Goal: Task Accomplishment & Management: Manage account settings

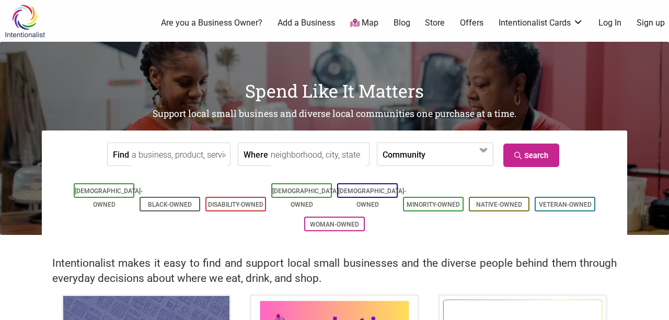
click at [604, 22] on link "Log In" at bounding box center [610, 23] width 23 height 12
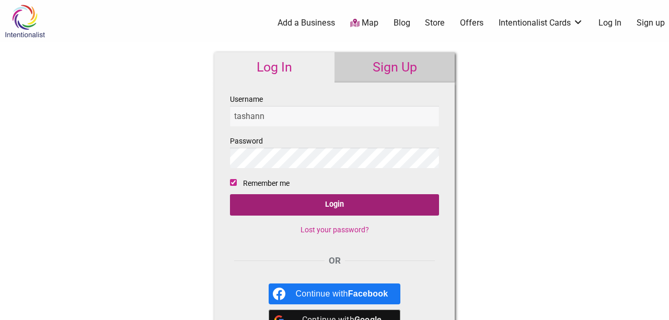
type input "tashann"
click at [334, 207] on input "Login" at bounding box center [334, 204] width 209 height 21
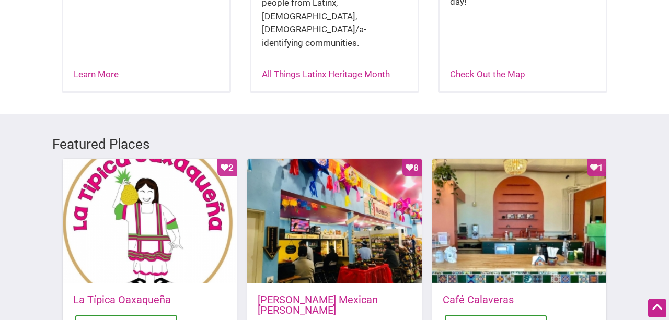
scroll to position [470, 0]
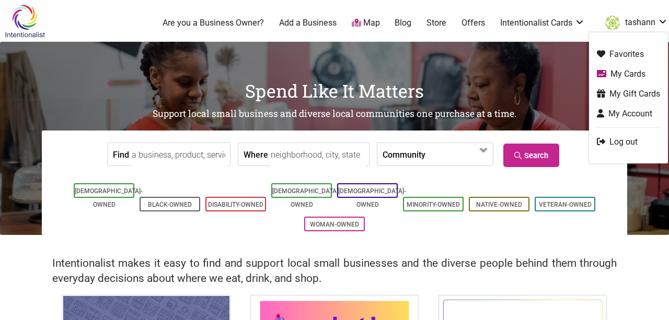
click at [629, 114] on link "My Account" at bounding box center [628, 114] width 63 height 12
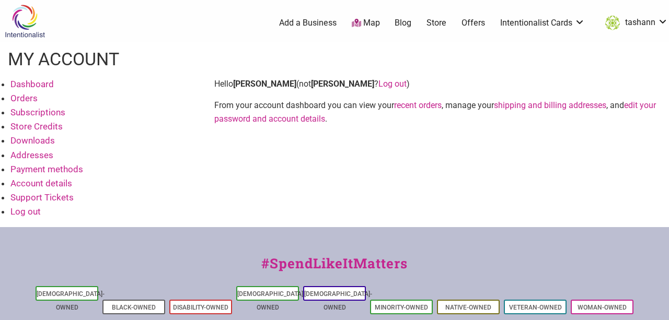
click at [39, 167] on link "Payment methods" at bounding box center [46, 169] width 73 height 10
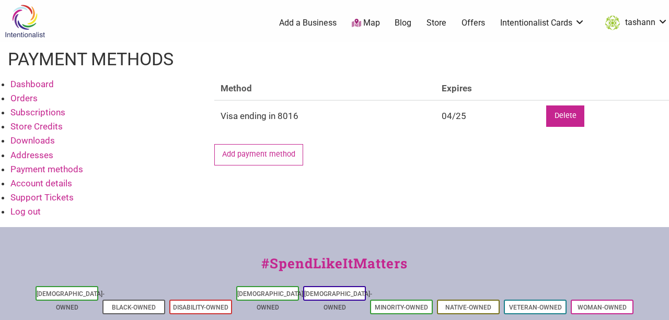
click at [559, 120] on link "Delete" at bounding box center [565, 116] width 38 height 21
